Goal: Task Accomplishment & Management: Manage account settings

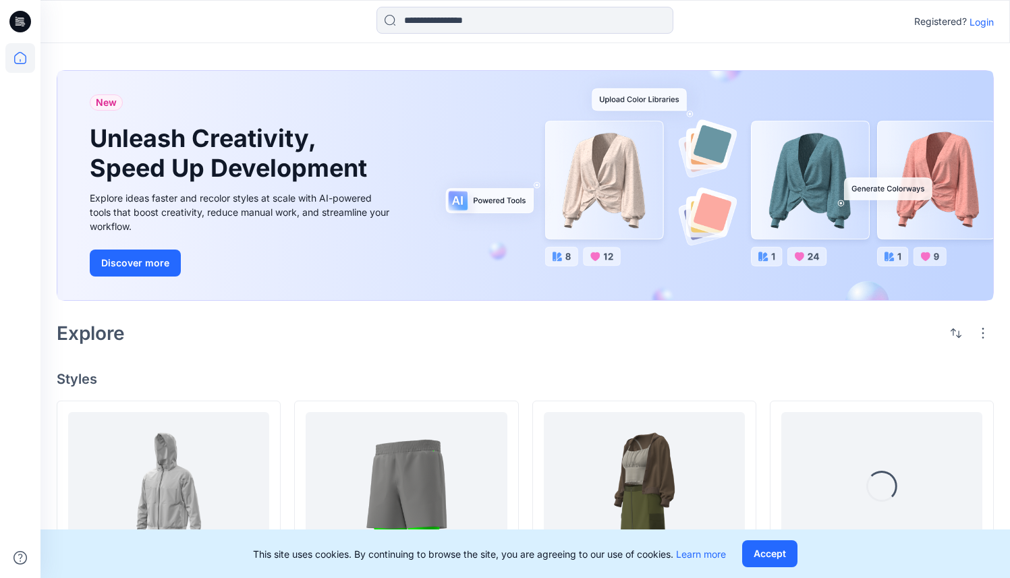
click at [982, 22] on p "Login" at bounding box center [982, 22] width 24 height 14
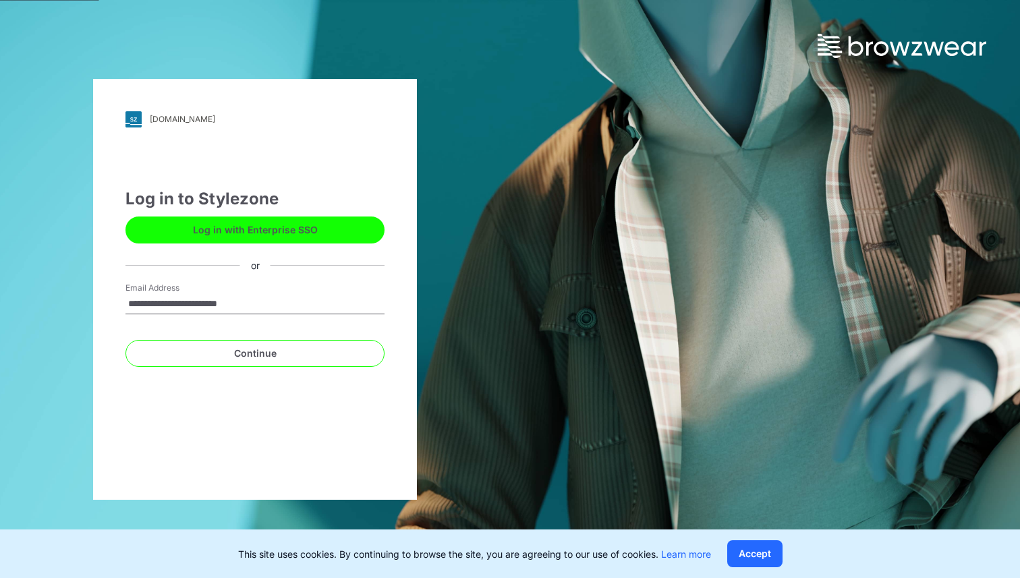
type input "**********"
click at [126, 340] on button "Continue" at bounding box center [255, 353] width 259 height 27
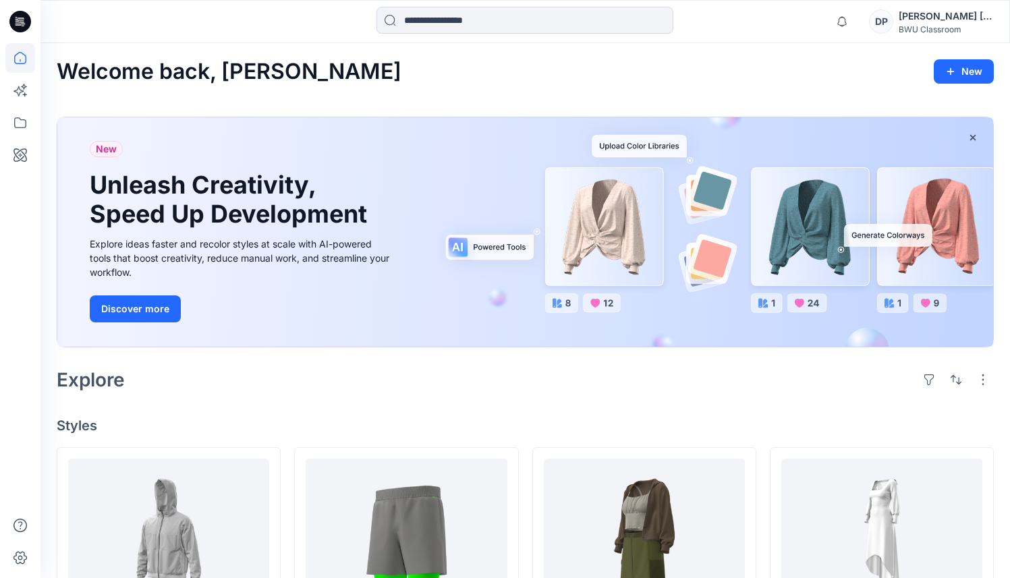
click at [973, 22] on div "David Pradeep" at bounding box center [946, 16] width 94 height 16
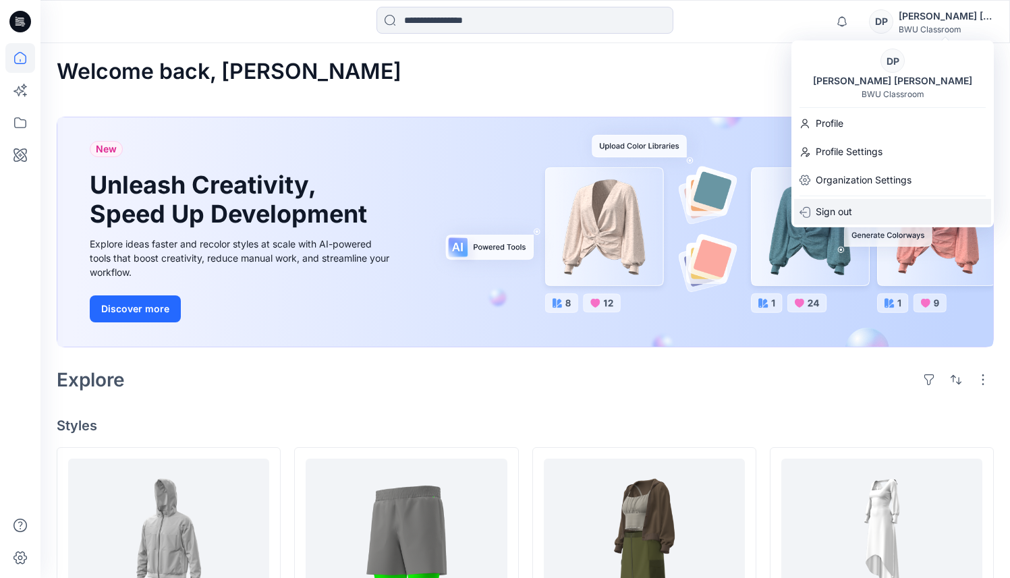
click at [847, 219] on p "Sign out" at bounding box center [834, 212] width 36 height 26
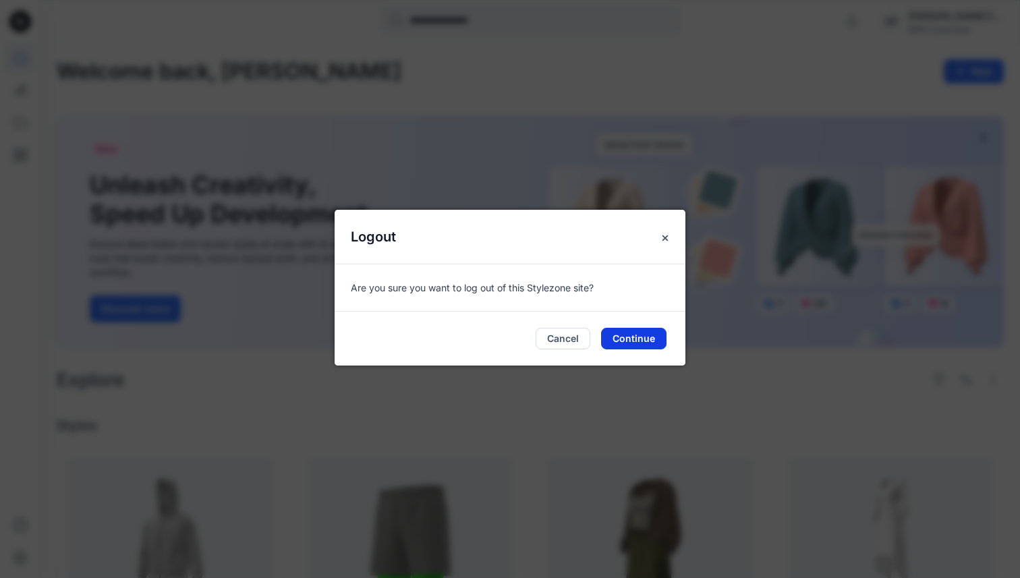
click at [639, 343] on button "Continue" at bounding box center [633, 339] width 65 height 22
